Goal: Information Seeking & Learning: Find specific fact

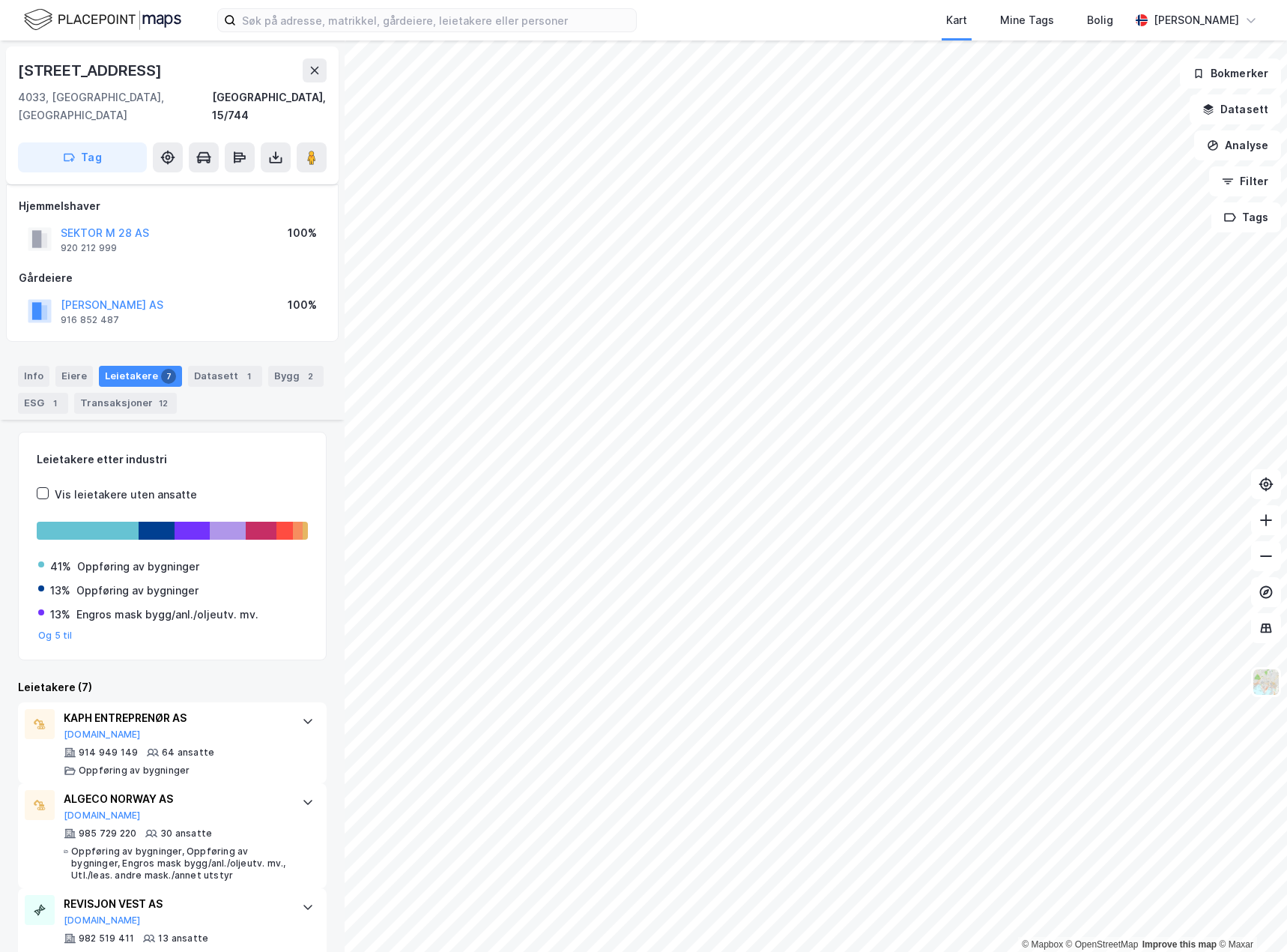
scroll to position [340, 0]
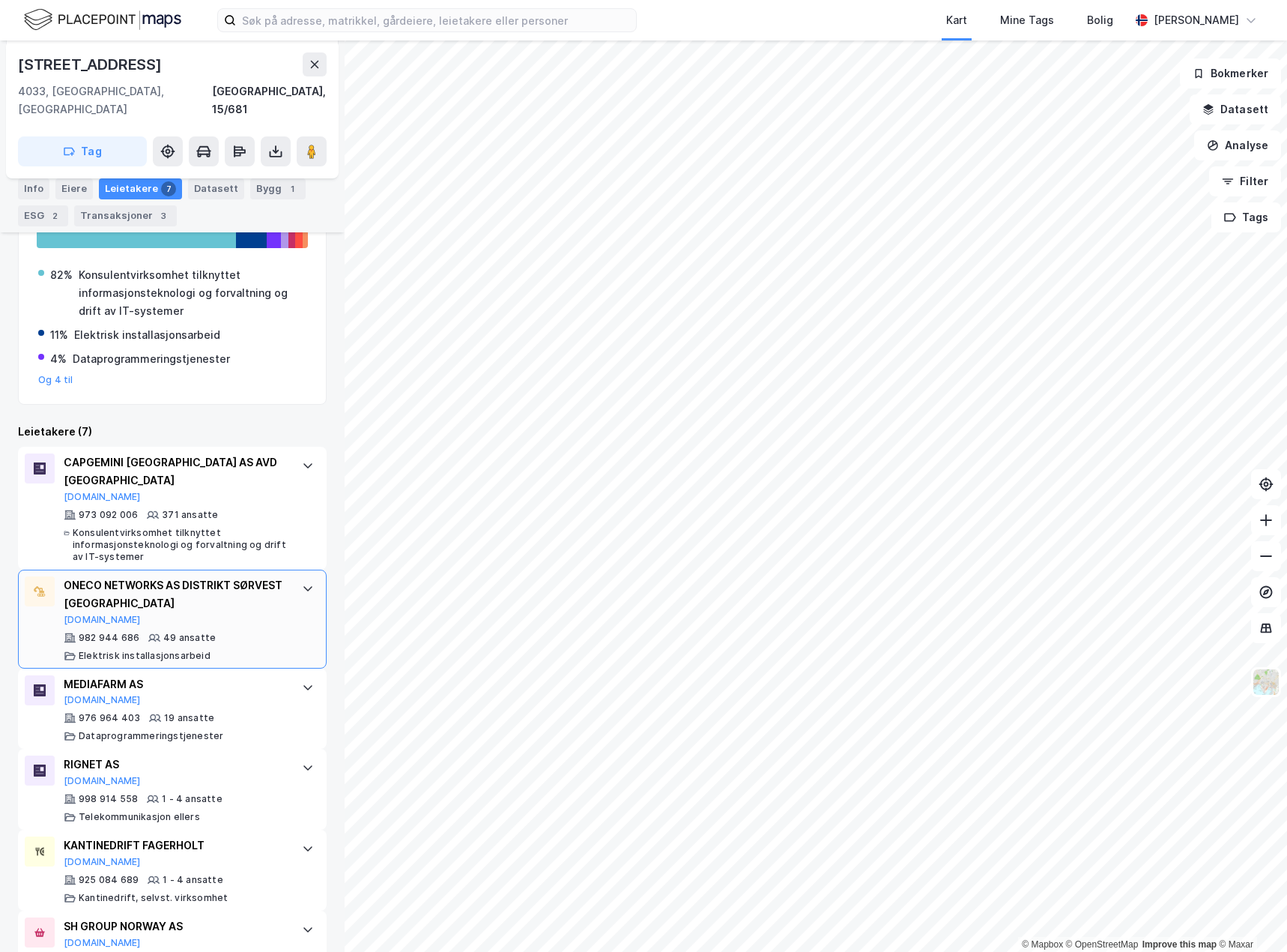
scroll to position [300, 0]
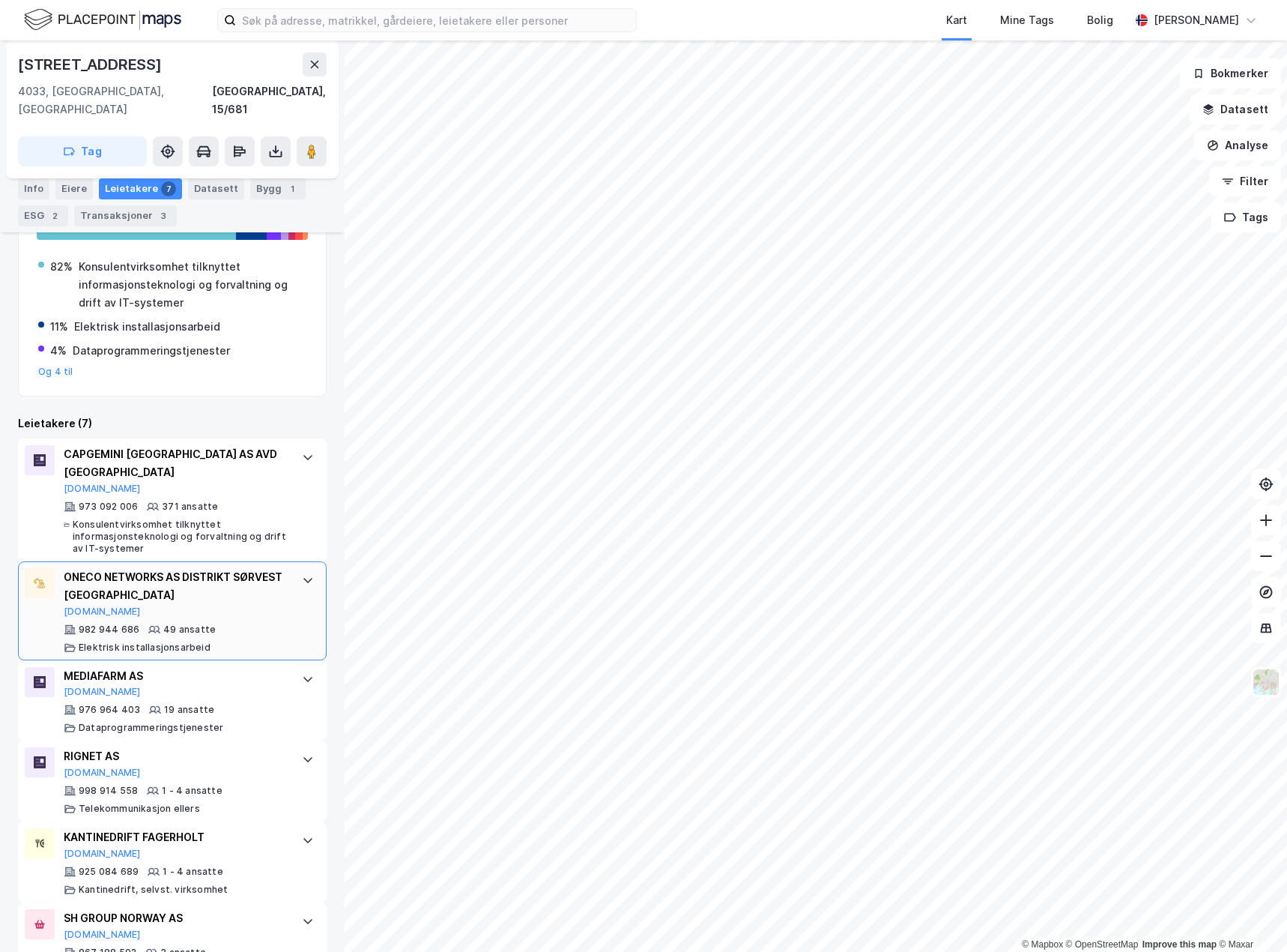
click at [293, 580] on div "ONECO NETWORKS AS DISTRIKT SØRVEST [GEOGRAPHIC_DATA][DOMAIN_NAME] 982 944 686 4…" at bounding box center [173, 611] width 309 height 99
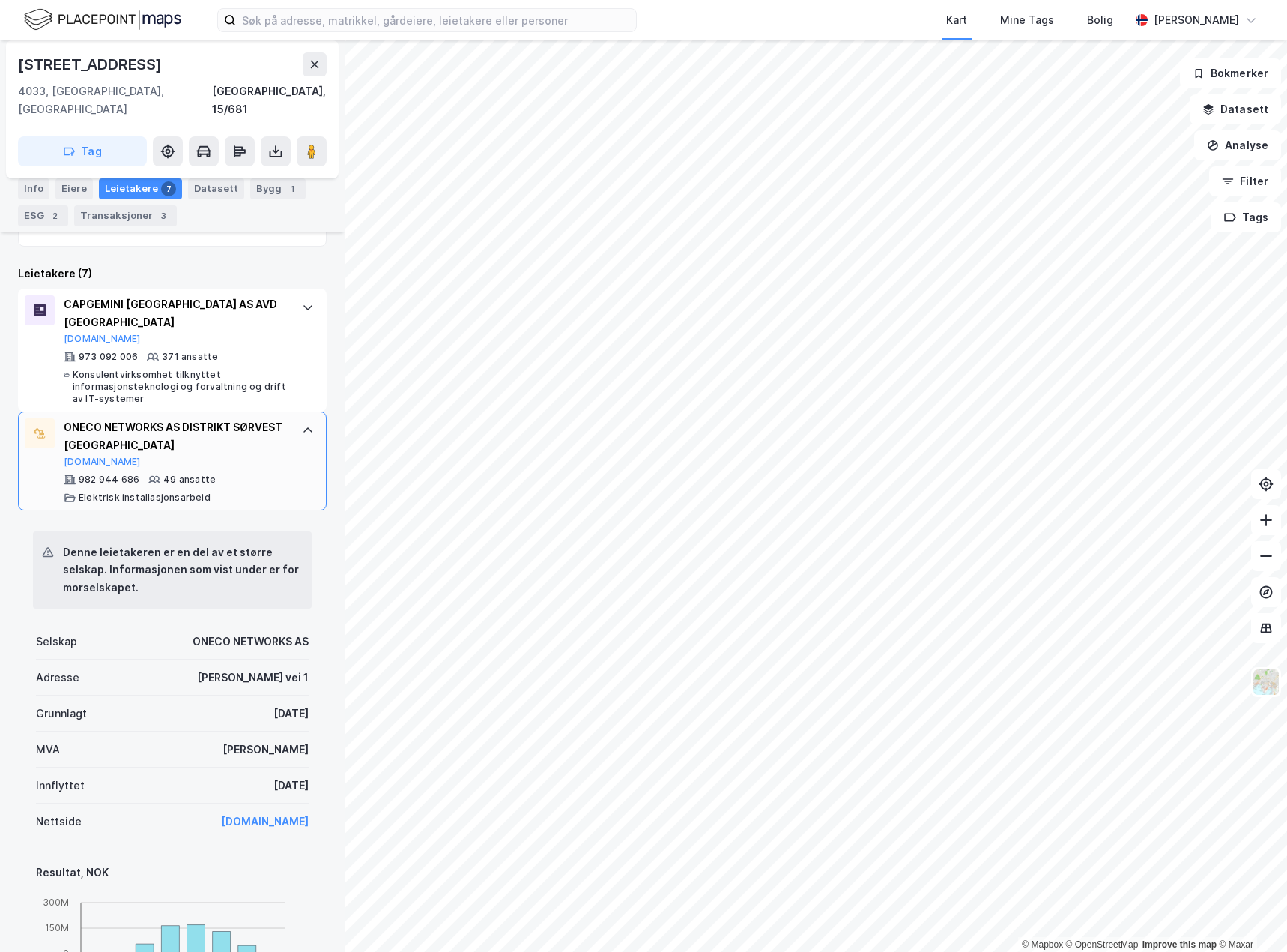
scroll to position [375, 0]
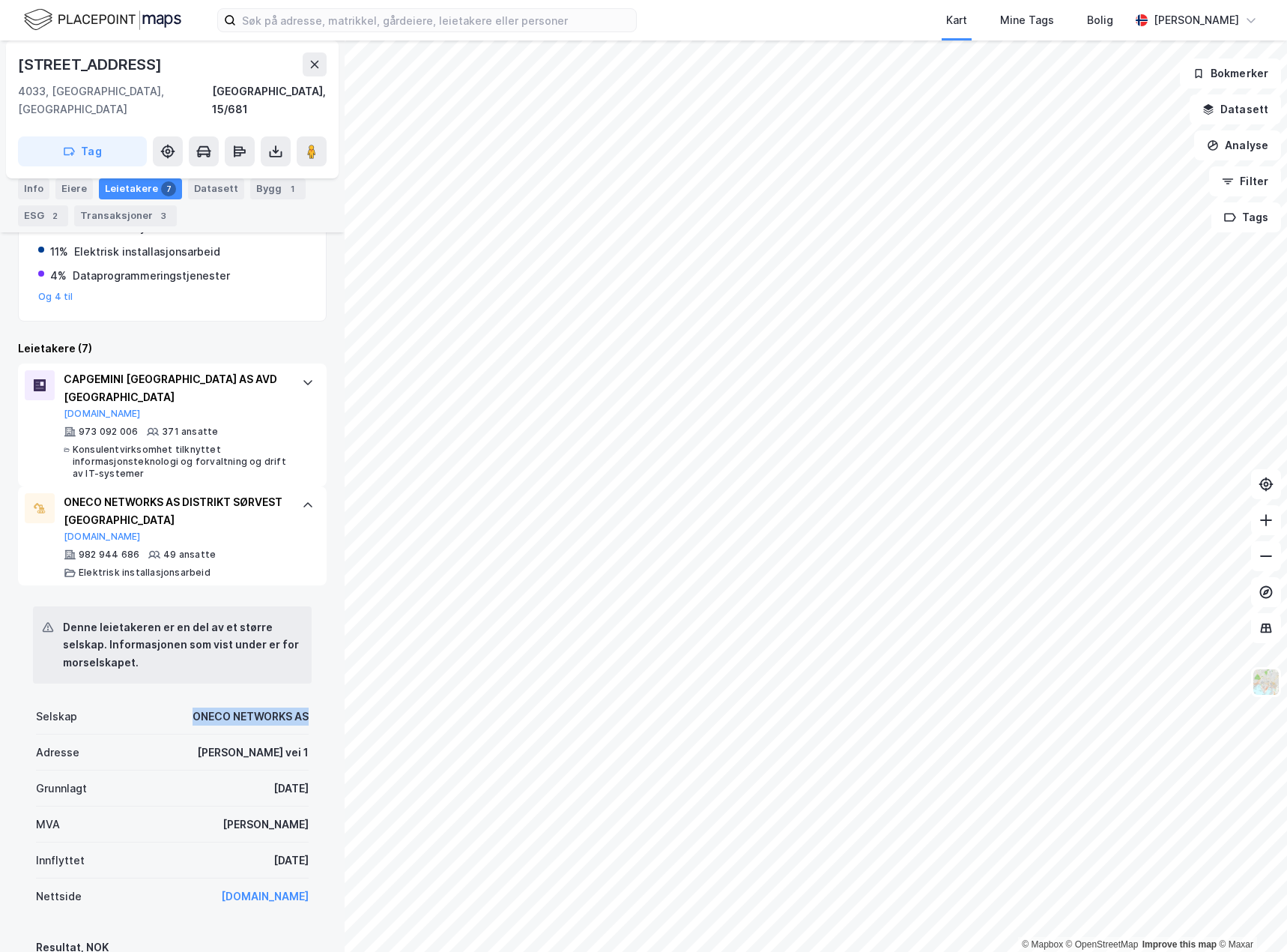
drag, startPoint x: 300, startPoint y: 684, endPoint x: 182, endPoint y: 685, distance: 118.0
click at [182, 685] on div "Denne leietakeren er en del av et større selskap. Informasjonen som vist under …" at bounding box center [173, 969] width 309 height 768
copy div "ONECO NETWORKS AS"
